Goal: Transaction & Acquisition: Purchase product/service

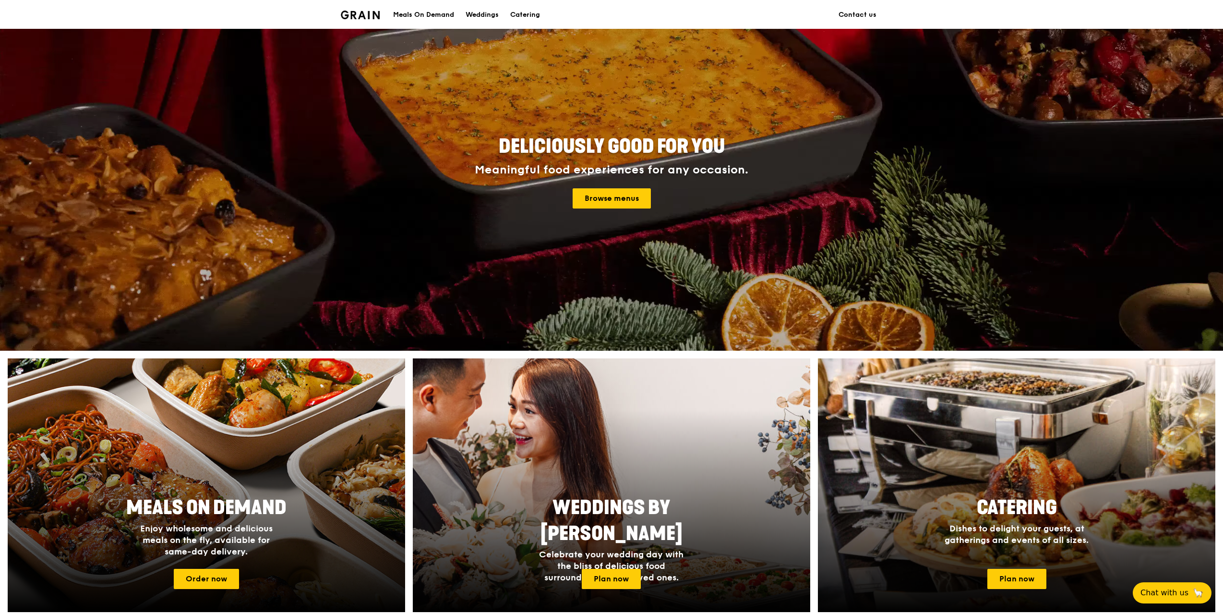
scroll to position [144, 0]
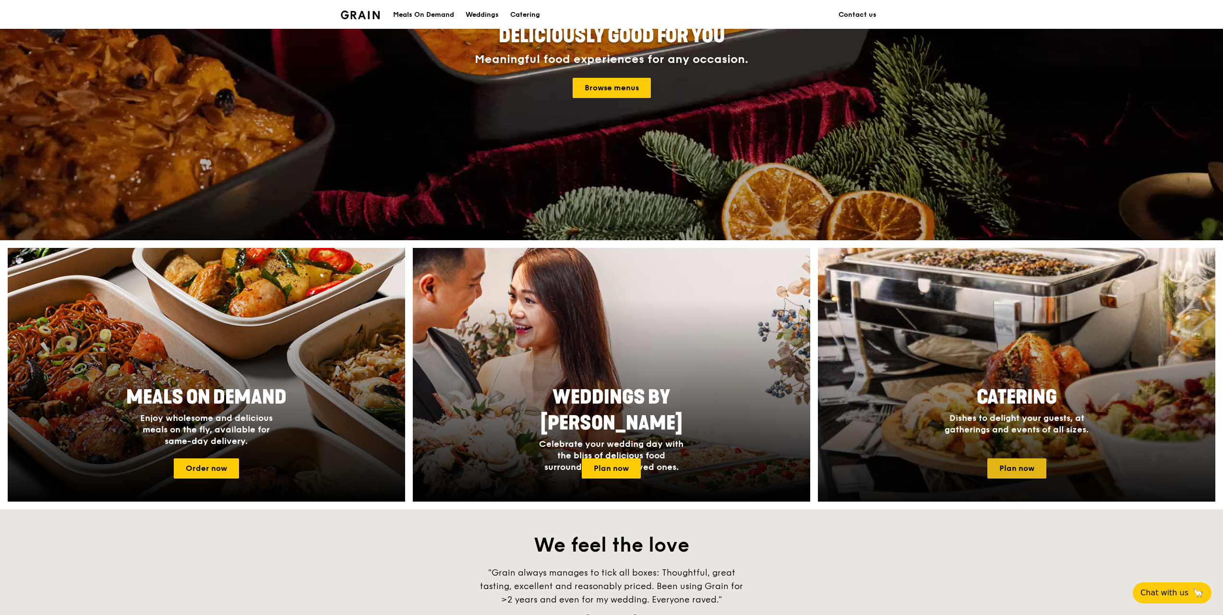
click at [1011, 466] on link "Plan now" at bounding box center [1017, 468] width 59 height 20
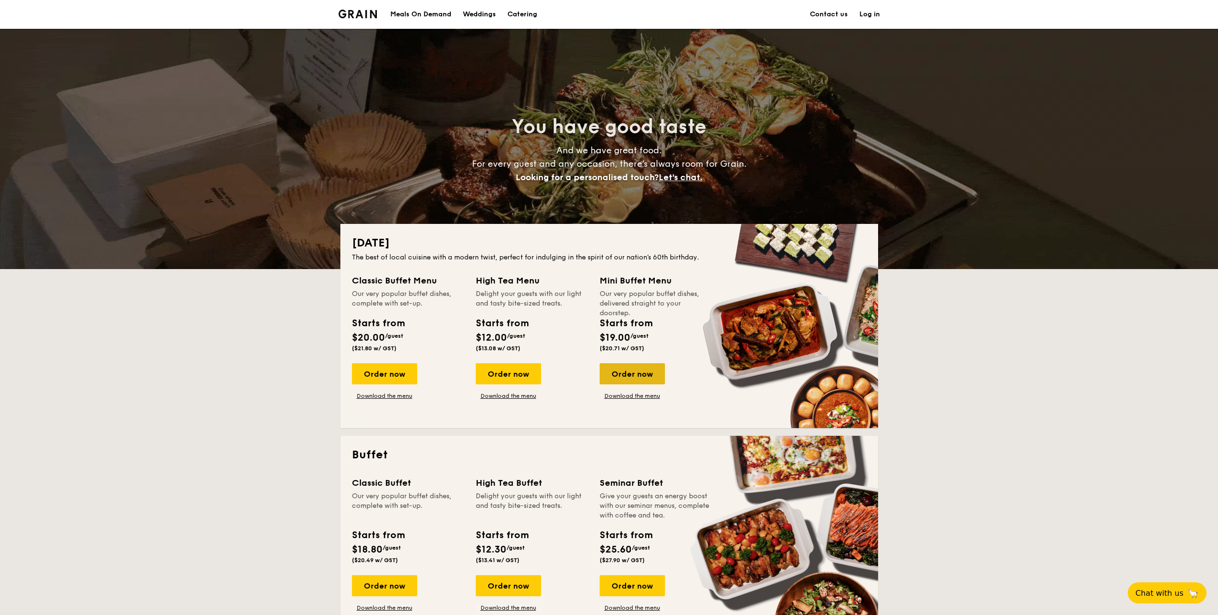
click at [614, 379] on div "Order now" at bounding box center [632, 373] width 65 height 21
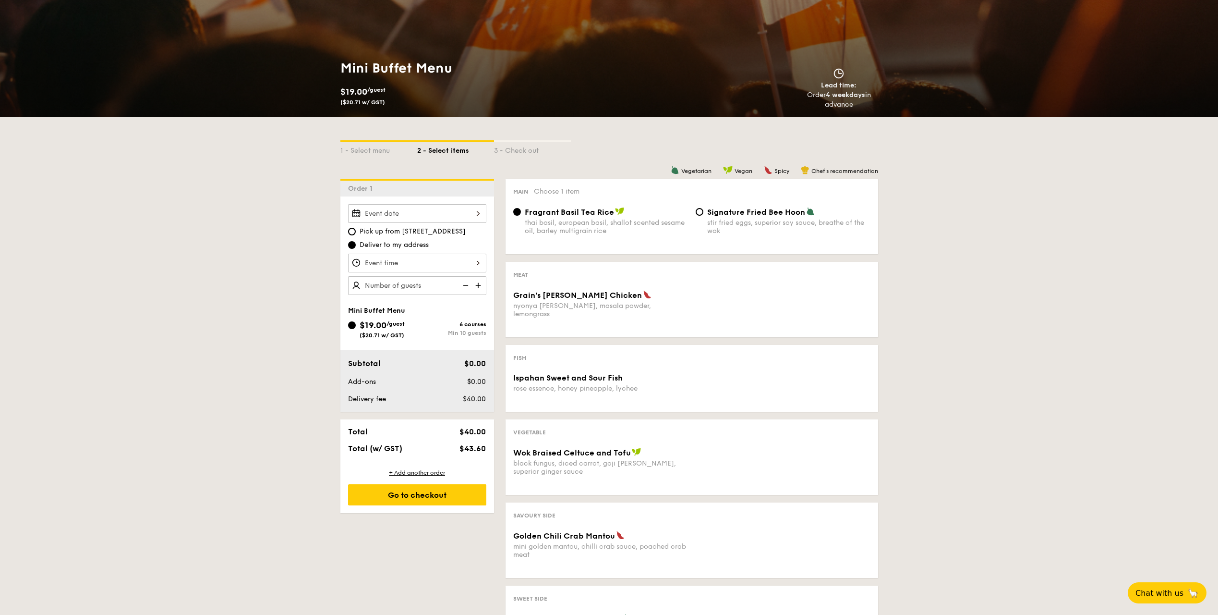
scroll to position [96, 0]
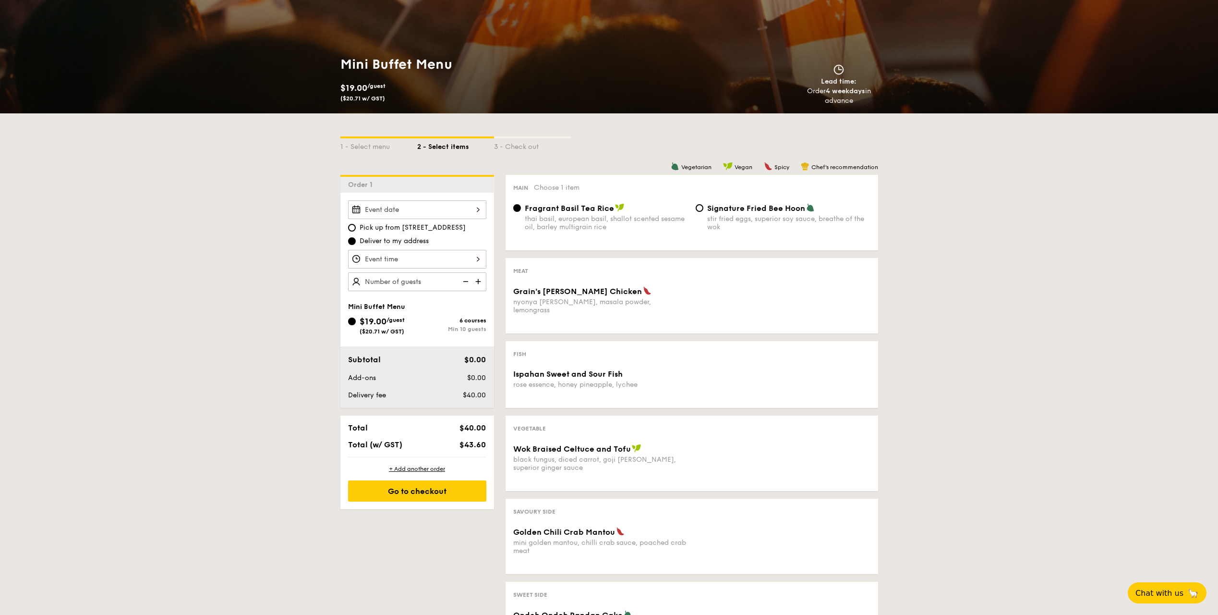
click at [424, 209] on div at bounding box center [417, 209] width 138 height 19
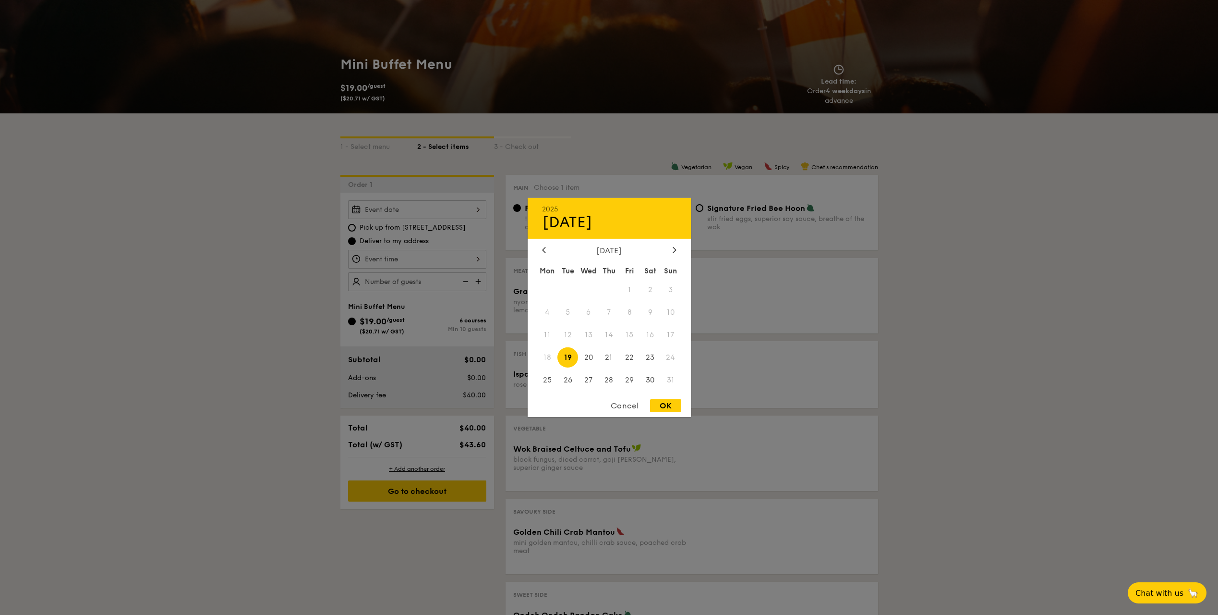
click at [671, 334] on span "17" at bounding box center [671, 335] width 21 height 21
click at [973, 318] on div at bounding box center [609, 307] width 1218 height 615
